Goal: Find specific page/section: Find specific page/section

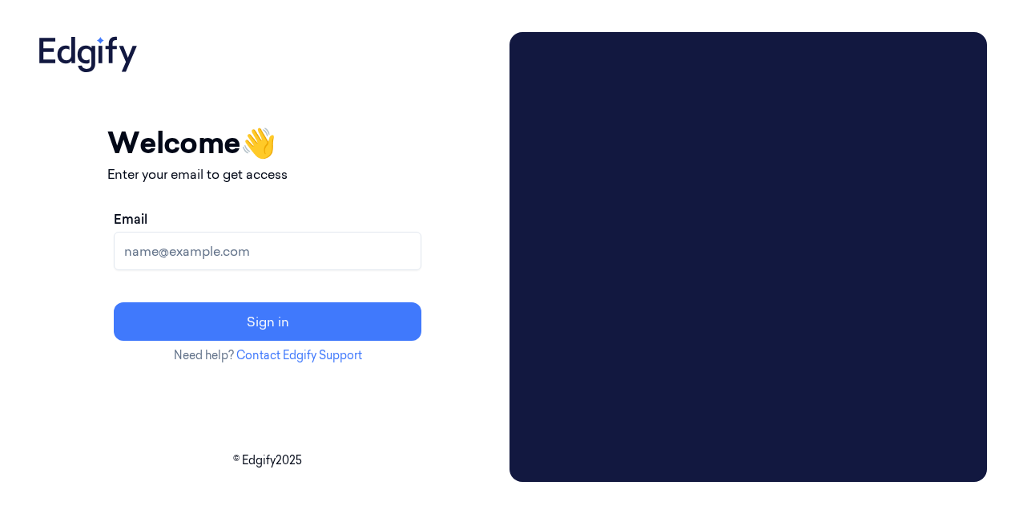
click at [303, 256] on input "Email" at bounding box center [268, 251] width 308 height 38
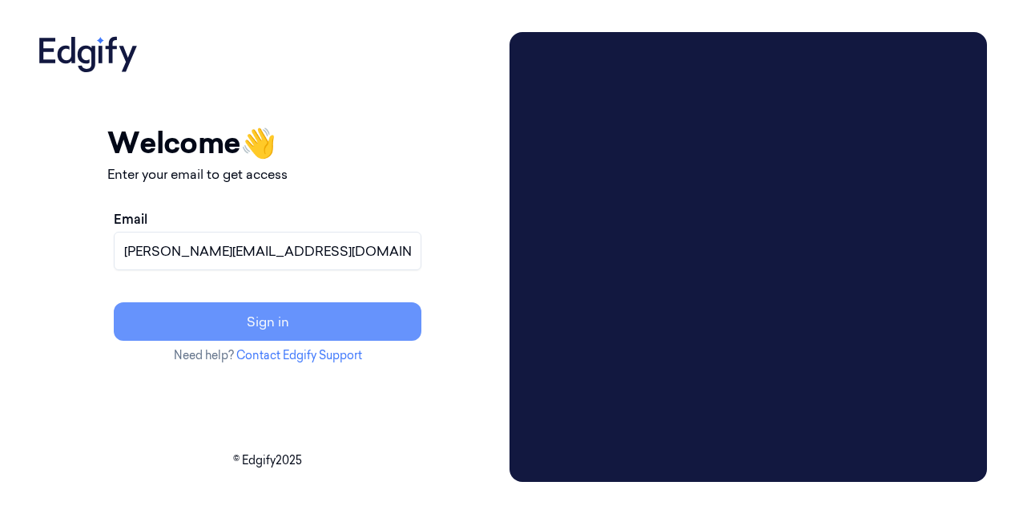
click at [285, 317] on button "Sign in" at bounding box center [268, 321] width 308 height 38
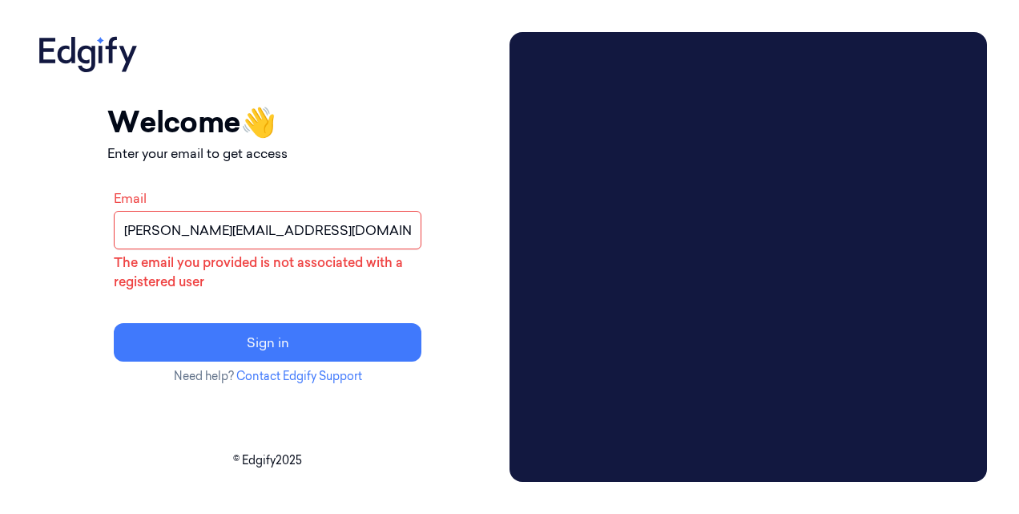
click at [240, 231] on input "prathvi.shetty@zebra.com" at bounding box center [268, 230] width 308 height 38
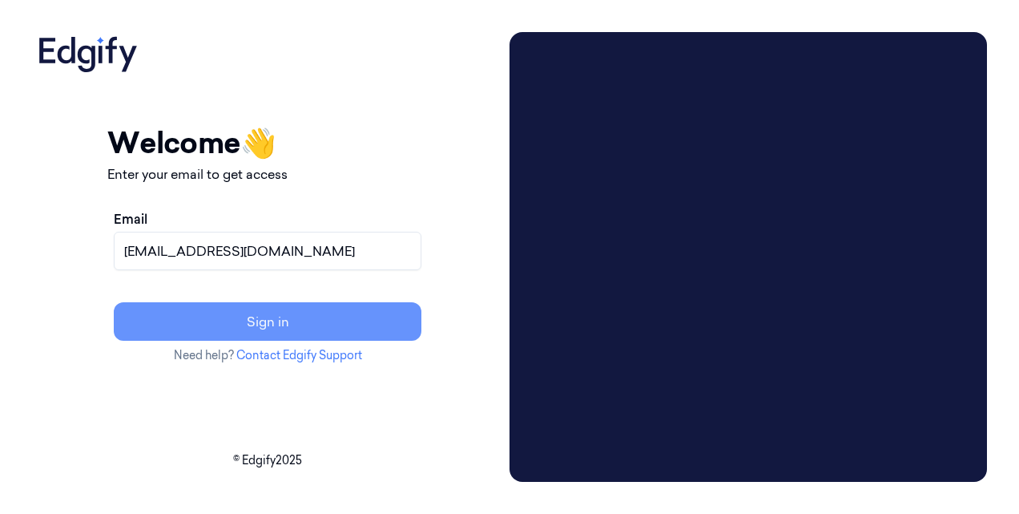
type input "ps1274@zebra.com"
click at [288, 328] on button "Sign in" at bounding box center [268, 321] width 308 height 38
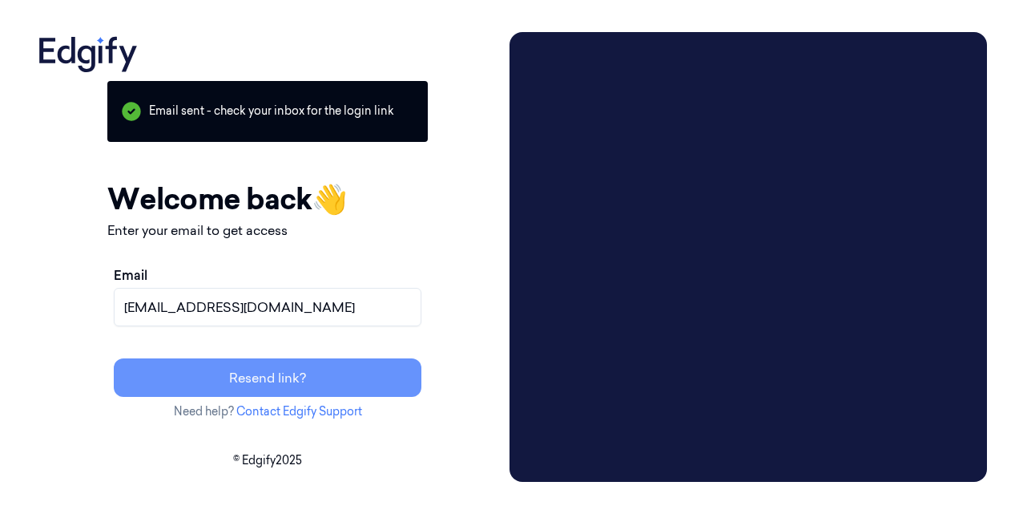
click at [316, 375] on button "Resend link?" at bounding box center [268, 377] width 308 height 38
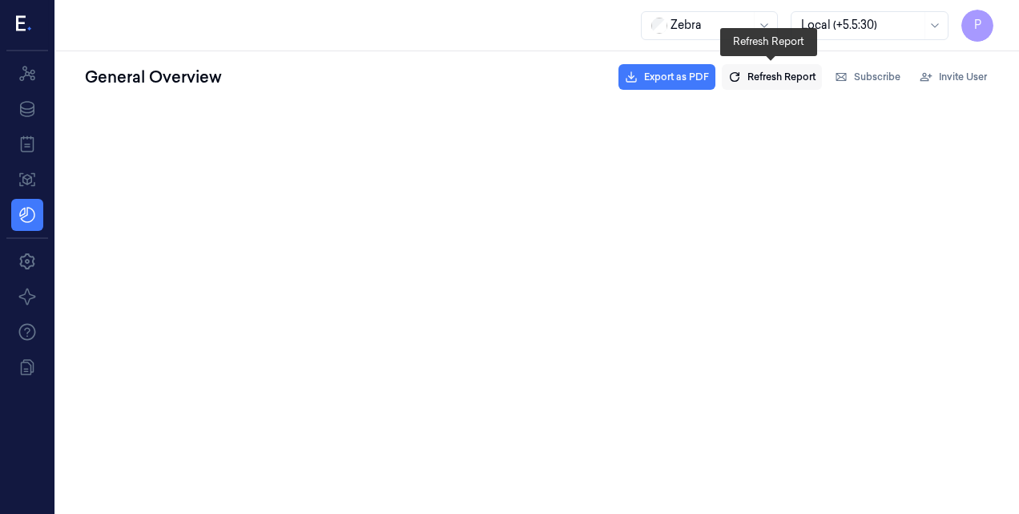
click at [788, 67] on button "Refresh Report" at bounding box center [772, 77] width 100 height 26
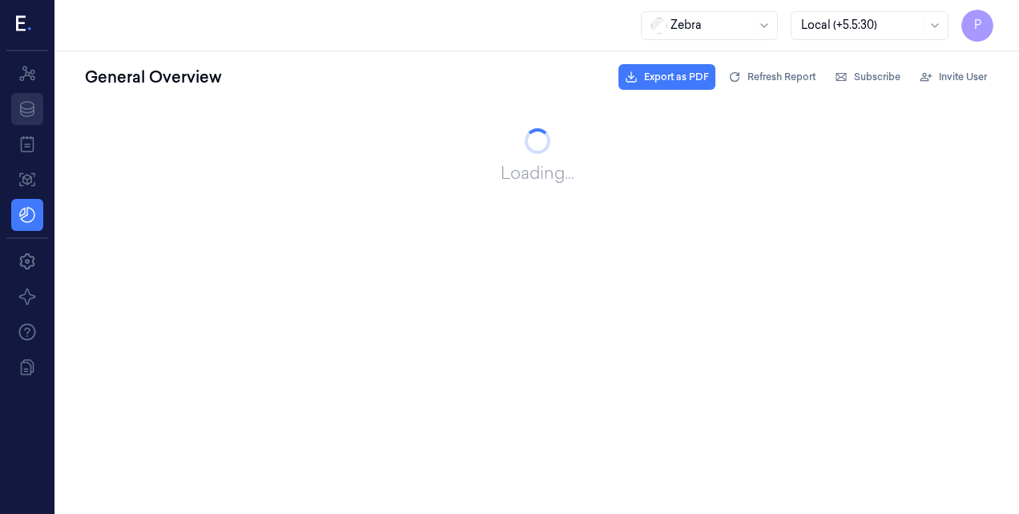
click at [24, 107] on icon at bounding box center [27, 108] width 19 height 19
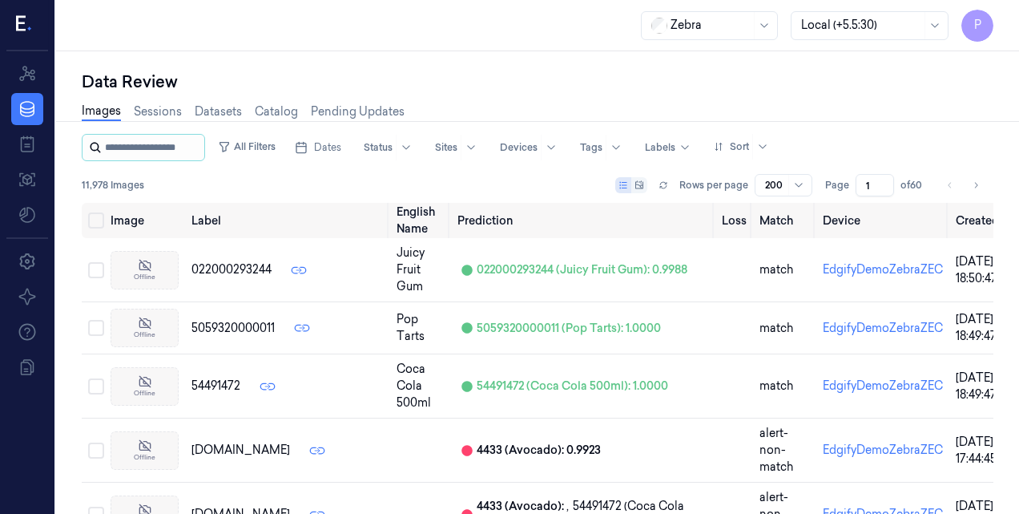
click at [171, 135] on input "string" at bounding box center [153, 148] width 96 height 26
click at [30, 76] on icon at bounding box center [27, 73] width 16 height 15
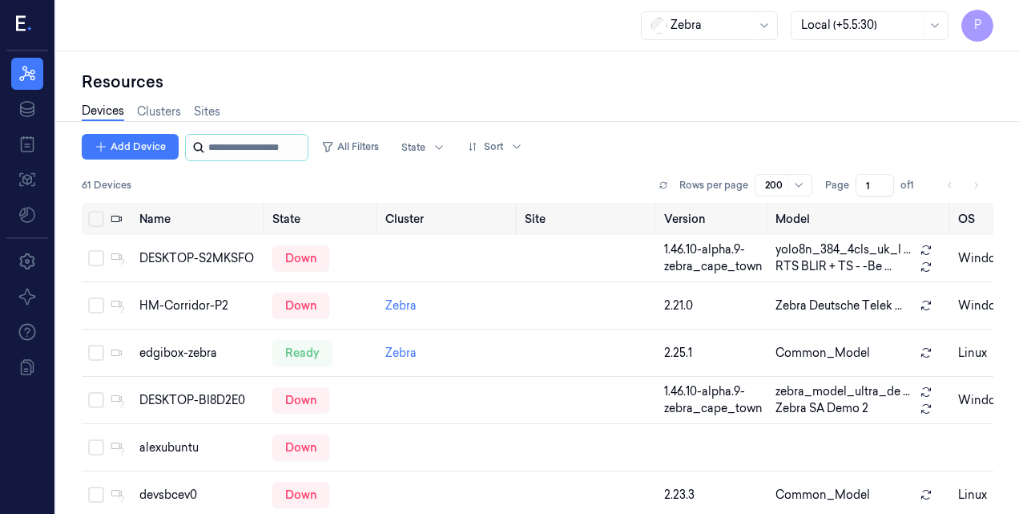
click at [232, 147] on input "string" at bounding box center [256, 148] width 96 height 26
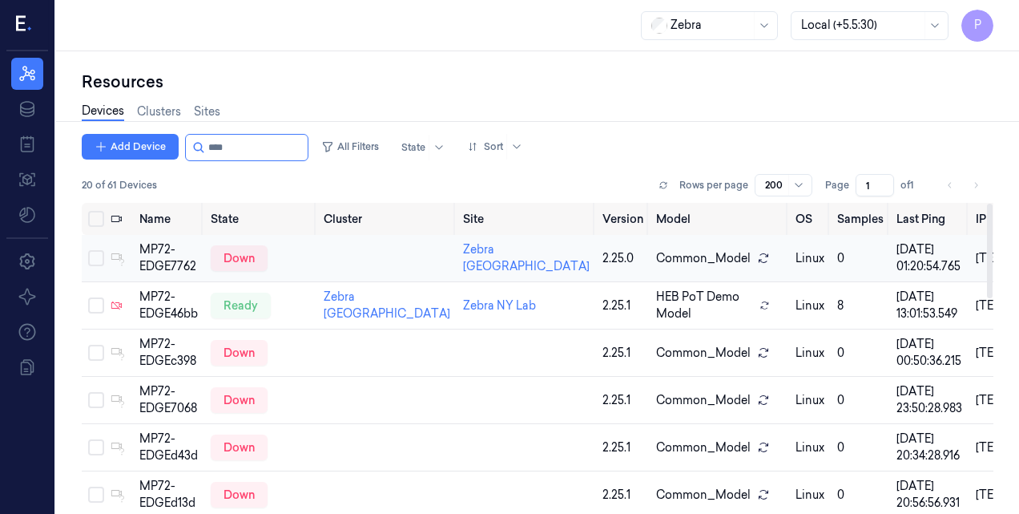
type input "****"
click at [95, 266] on button "Select row" at bounding box center [96, 258] width 16 height 16
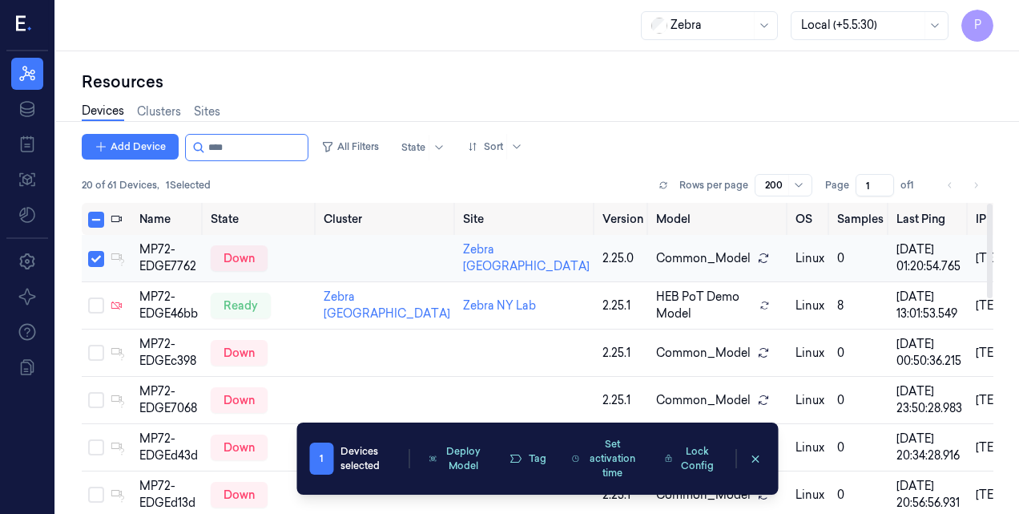
type button "on"
click at [95, 267] on button "Select row" at bounding box center [96, 259] width 16 height 16
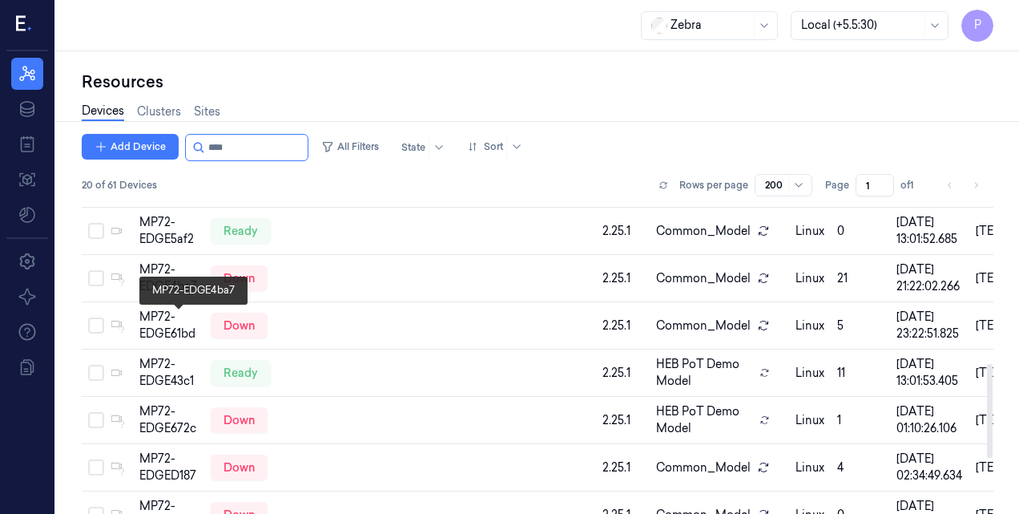
scroll to position [549, 0]
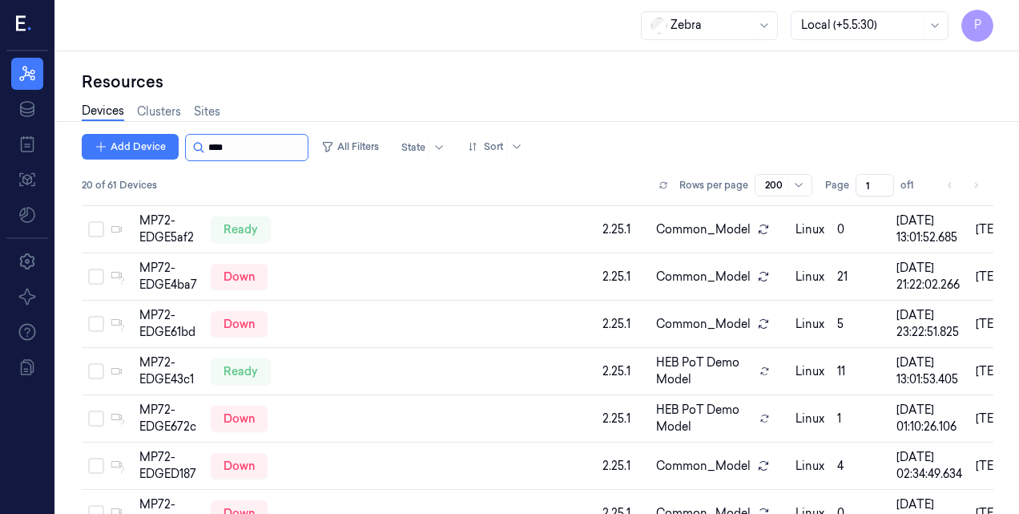
click at [242, 143] on input "string" at bounding box center [256, 148] width 96 height 26
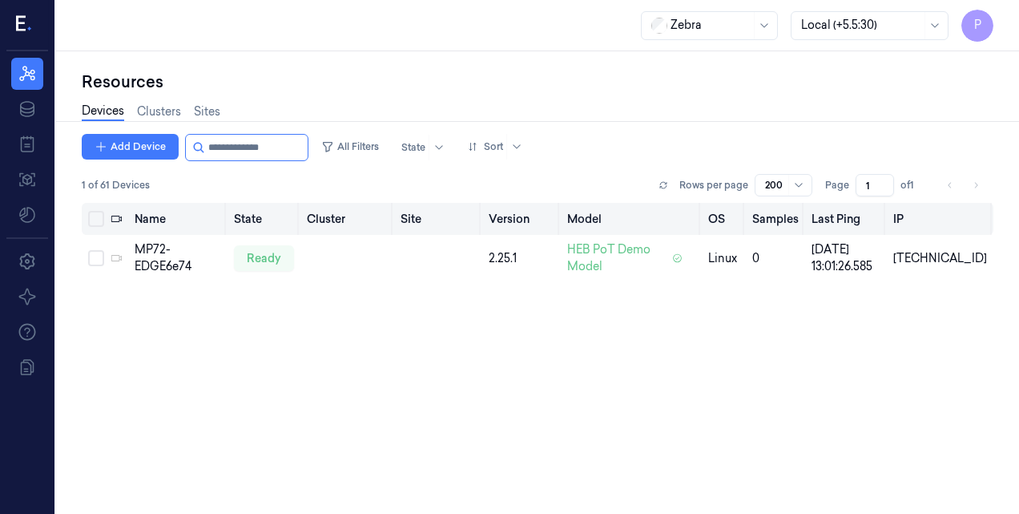
type input "**********"
click at [94, 223] on button "Select all" at bounding box center [96, 219] width 16 height 16
